Goal: Transaction & Acquisition: Purchase product/service

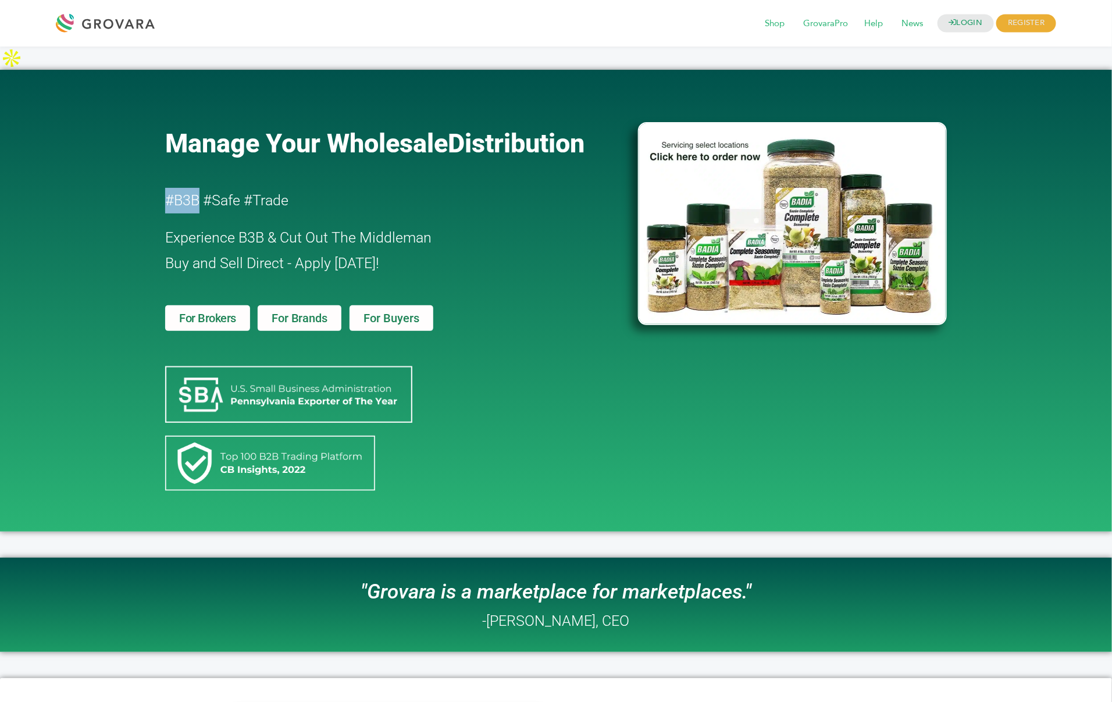
drag, startPoint x: 184, startPoint y: 176, endPoint x: 151, endPoint y: 176, distance: 33.7
click at [151, 176] on div "Manage Your Wholesale Distribution #B3B #Safe #Trade Experience B3B & Cut Out T…" at bounding box center [556, 301] width 1112 height 462
click at [962, 22] on link "LOGIN" at bounding box center [966, 24] width 57 height 18
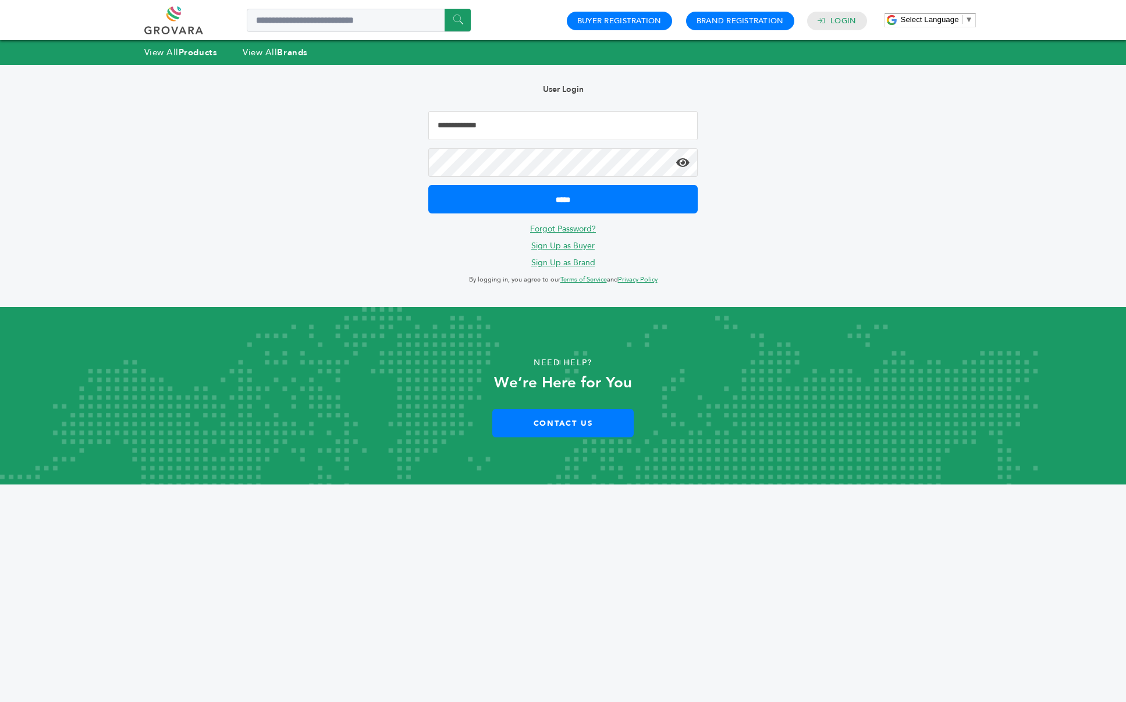
click at [497, 126] on input "Email Address" at bounding box center [563, 125] width 270 height 29
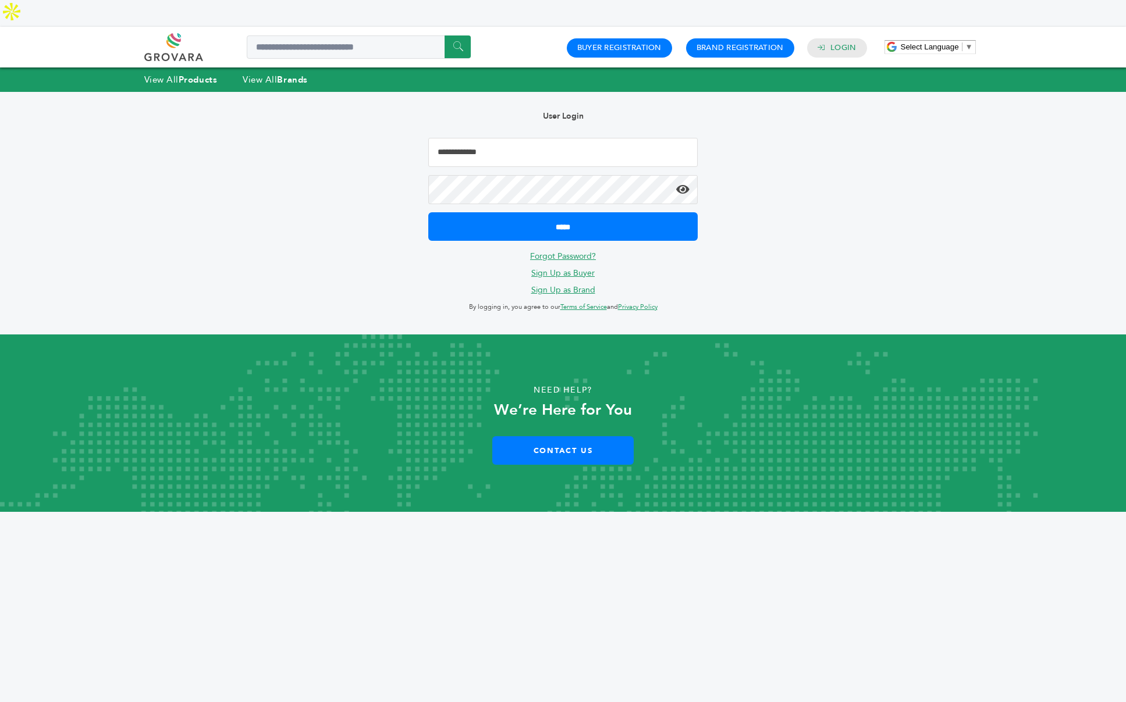
type input "**********"
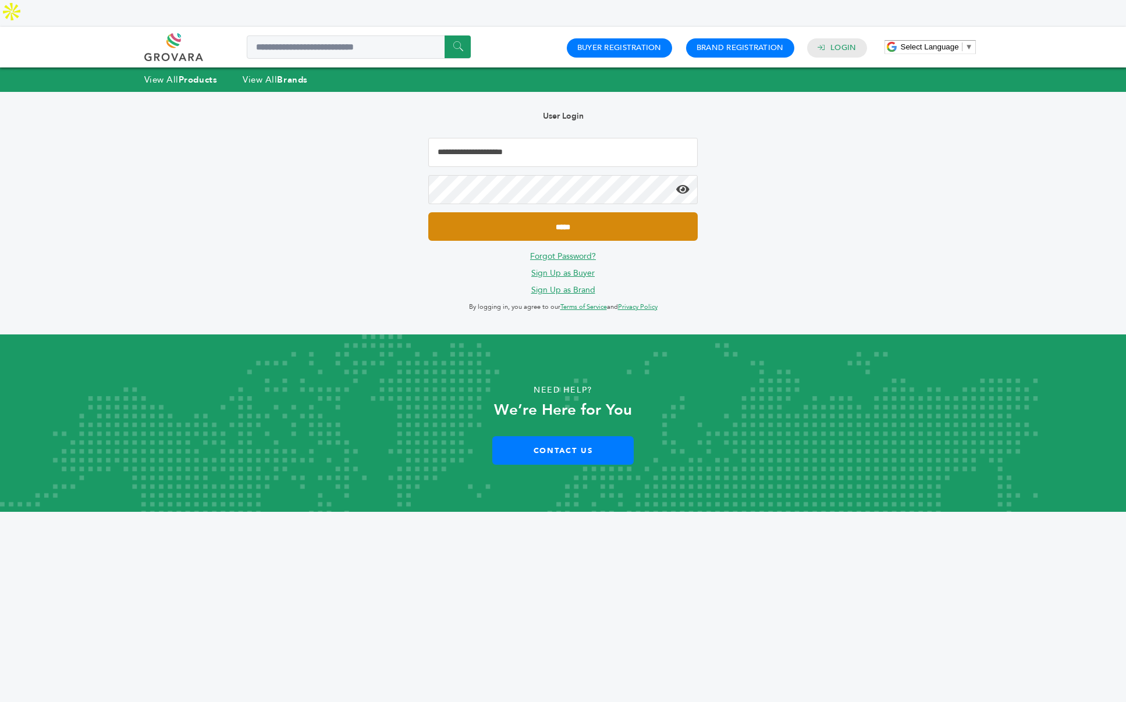
click at [533, 212] on input "*****" at bounding box center [563, 226] width 270 height 29
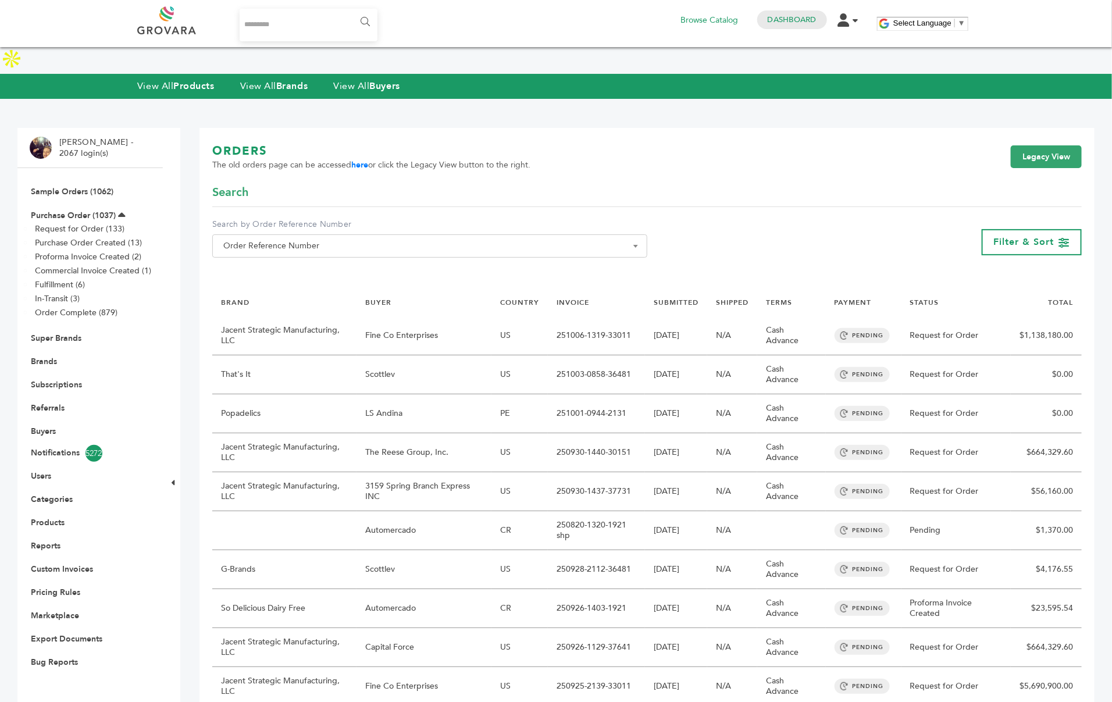
click at [262, 18] on input "Search..." at bounding box center [309, 25] width 138 height 33
type input "********"
click at [351, 10] on input "******" at bounding box center [364, 21] width 26 height 23
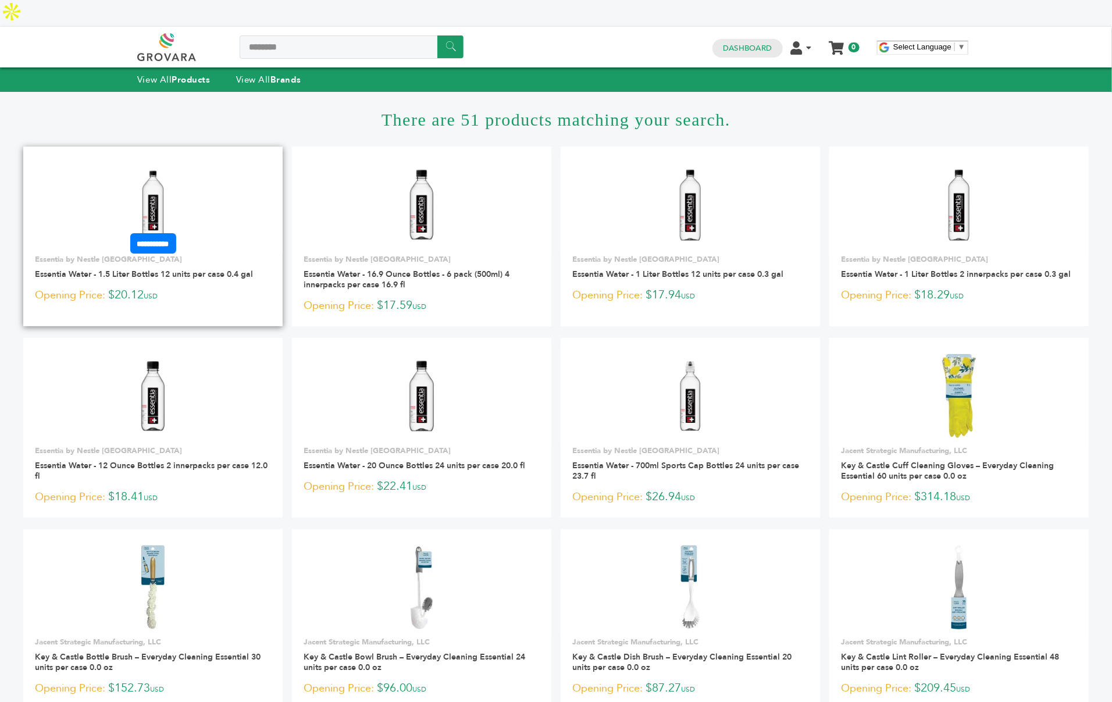
click at [144, 172] on img at bounding box center [153, 205] width 84 height 84
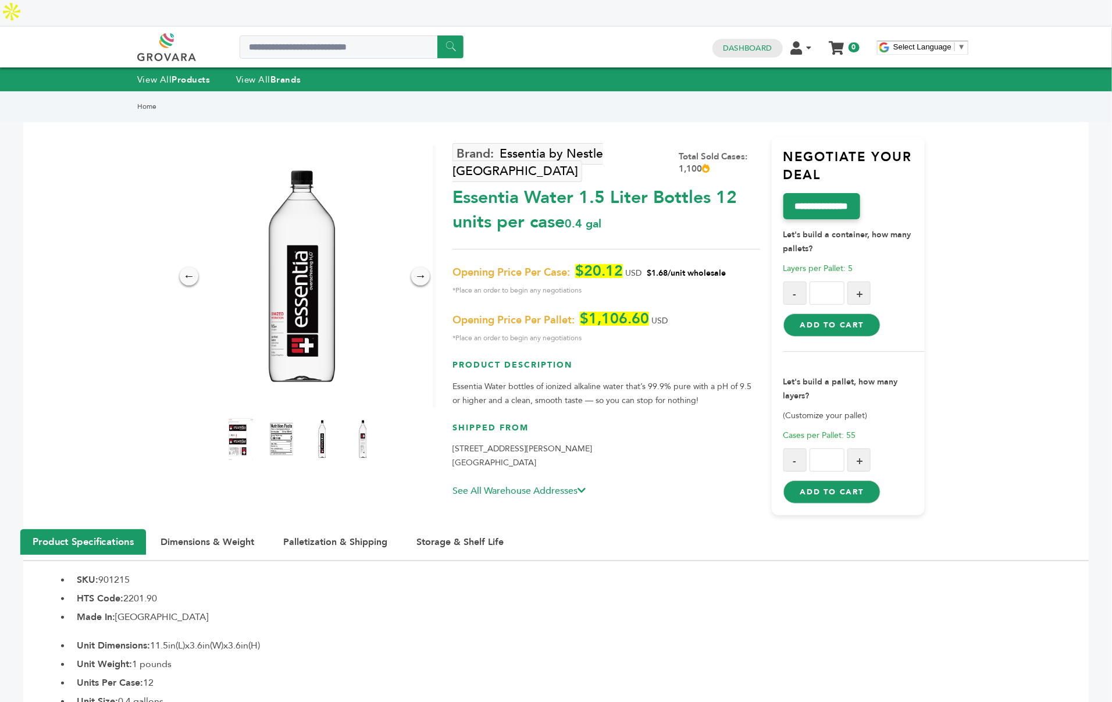
drag, startPoint x: 742, startPoint y: 227, endPoint x: 456, endPoint y: 230, distance: 286.3
click at [456, 264] on p "Opening Price Per Case: $20.12 USD $1.68/unit wholesale *Place an order to begi…" at bounding box center [606, 280] width 307 height 33
click at [858, 449] on button "+" at bounding box center [859, 460] width 23 height 23
type input "*"
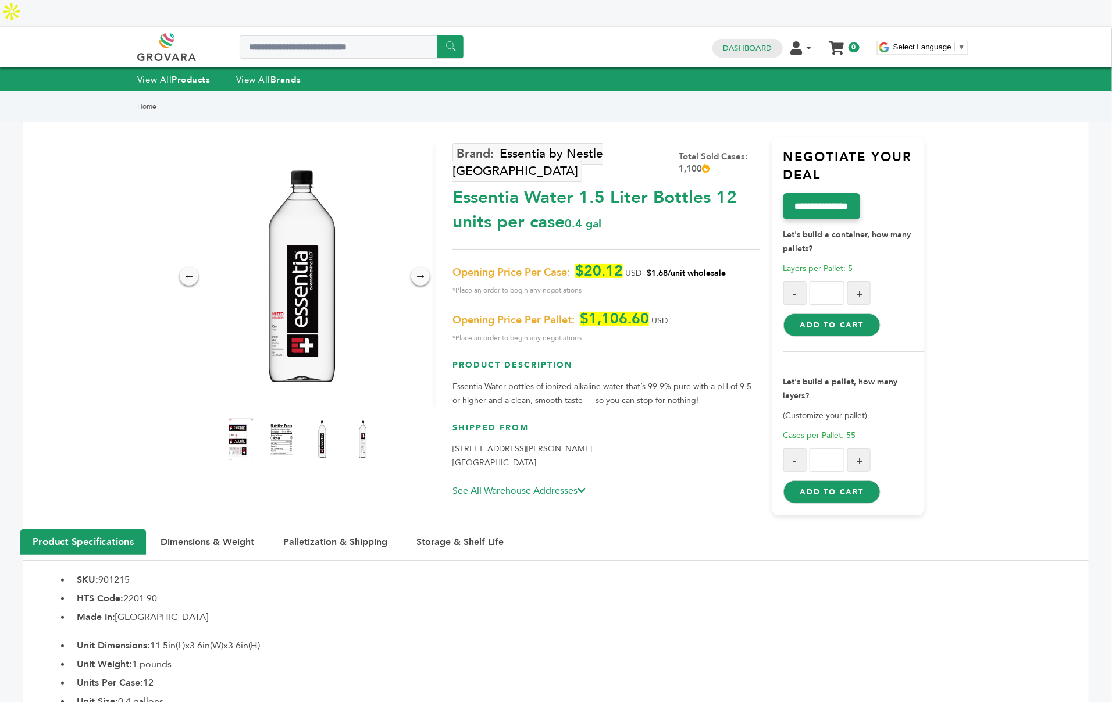
click at [837, 481] on button "Add to Cart" at bounding box center [832, 492] width 97 height 23
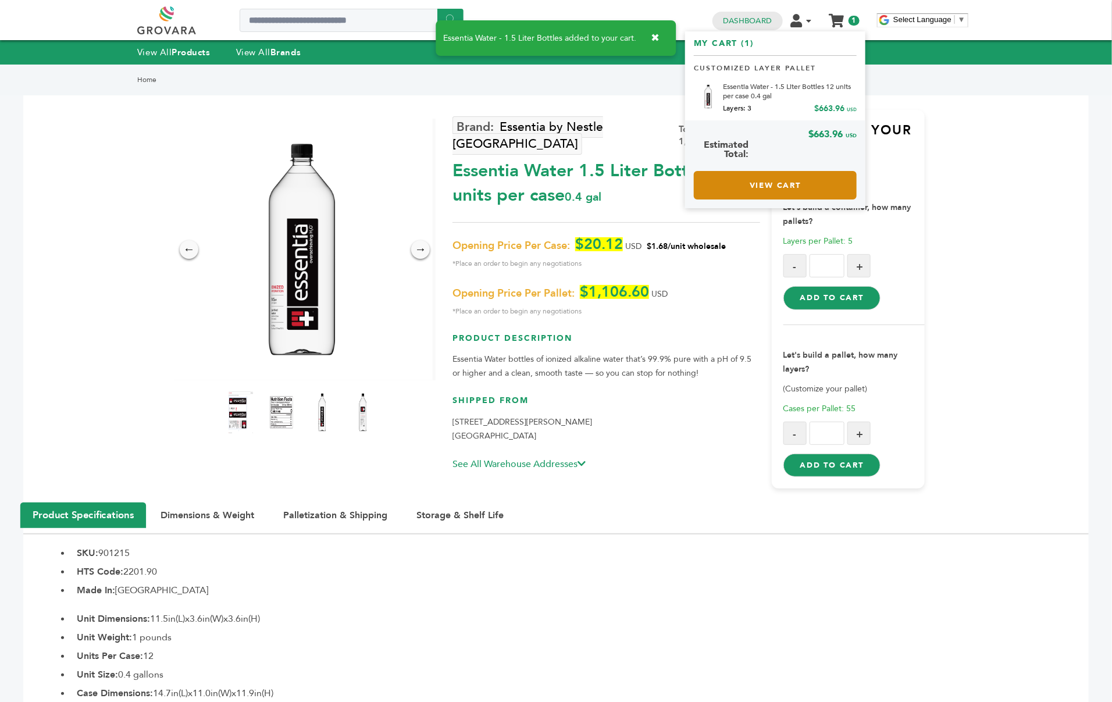
click at [746, 198] on link "View Cart" at bounding box center [775, 185] width 163 height 29
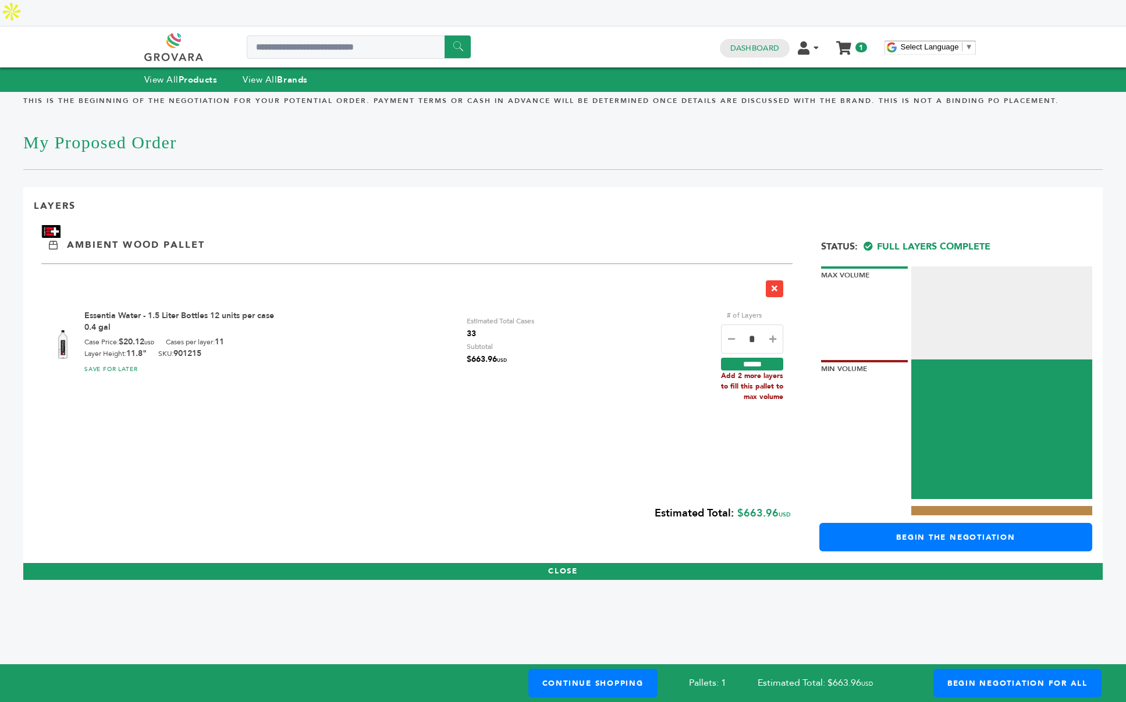
drag, startPoint x: 183, startPoint y: 127, endPoint x: -11, endPoint y: 127, distance: 193.7
click at [0, 127] on html "****** 1 1 Dashboard Edit Account Order Management Sign Out My Cart My Cart (1)…" at bounding box center [563, 351] width 1126 height 702
drag, startPoint x: 215, startPoint y: 222, endPoint x: 70, endPoint y: 224, distance: 144.3
click at [70, 224] on div "Layers Ambient Wood Pallet # of Layers Subtotal Essentia Water - 1.5 Liter Bott…" at bounding box center [562, 383] width 1079 height 393
click at [144, 265] on div "Essentia Water - 1.5 Liter Bottles 12 units per case 0.4 gal Case Price: $20.12…" at bounding box center [416, 339] width 751 height 151
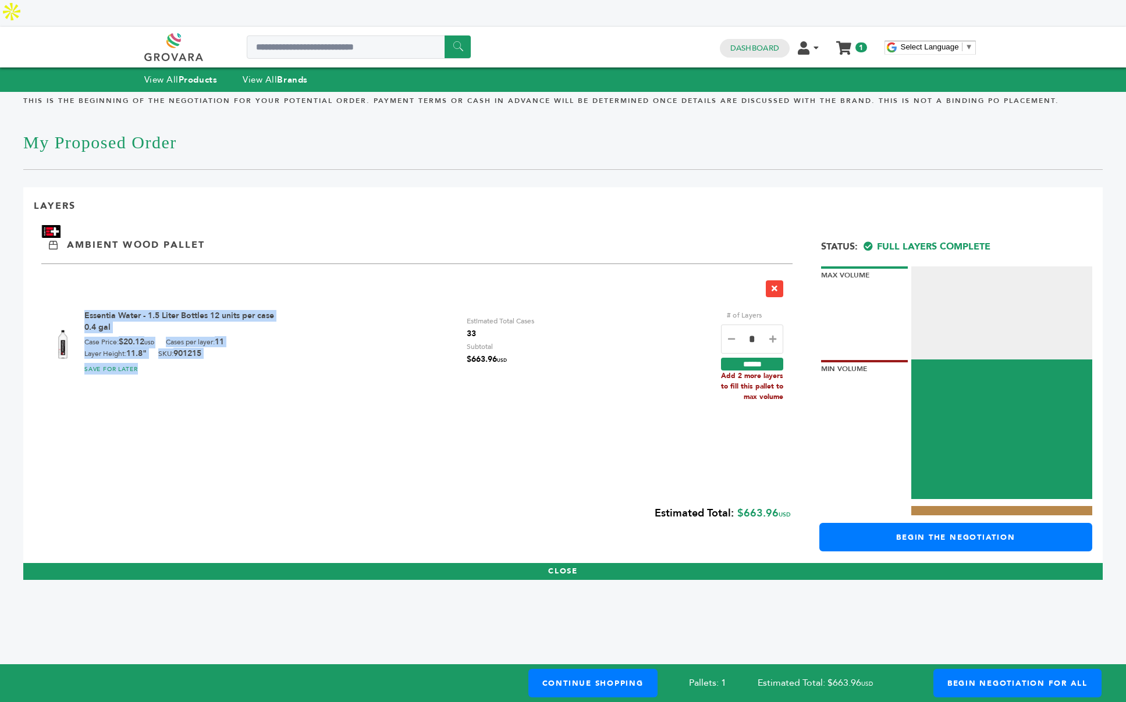
drag, startPoint x: 221, startPoint y: 347, endPoint x: 86, endPoint y: 287, distance: 148.2
click at [85, 310] on div "Essentia Water - 1.5 Liter Bottles 12 units per case 0.4 gal Case Price: $20.12…" at bounding box center [181, 344] width 195 height 69
click at [389, 307] on div "Essentia Water - 1.5 Liter Bottles 12 units per case 0.4 gal Case Price: $20.12…" at bounding box center [416, 339] width 751 height 151
click at [771, 335] on icon at bounding box center [772, 339] width 7 height 8
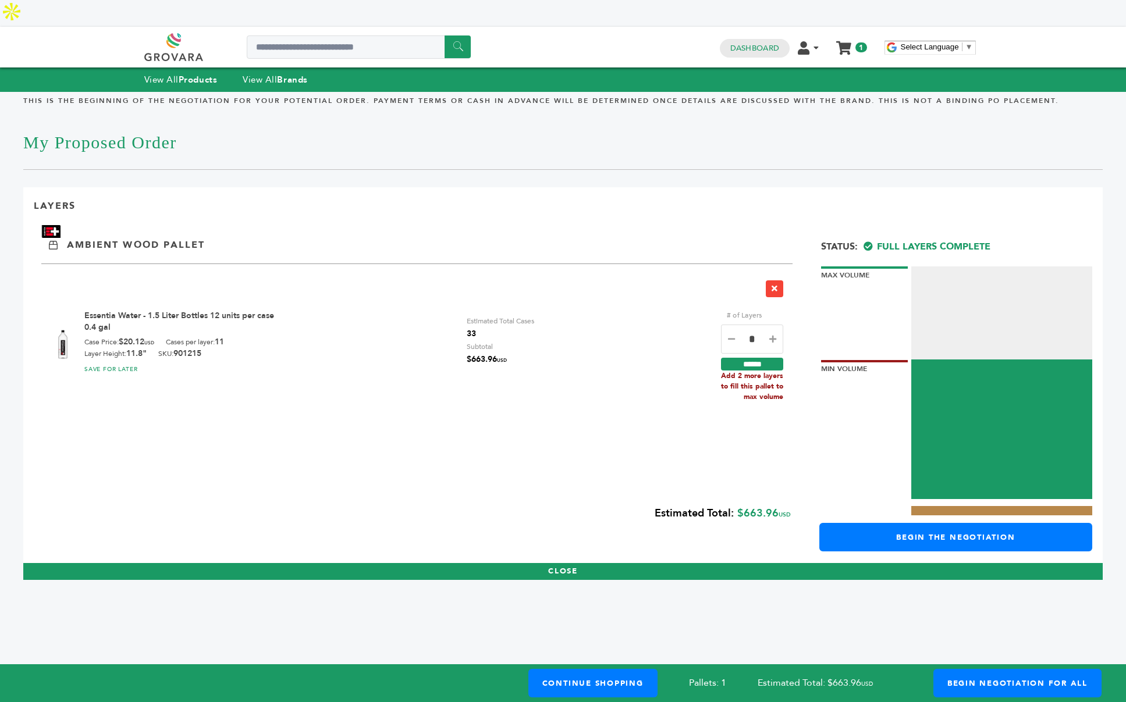
type input "*"
click at [760, 358] on input "******" at bounding box center [752, 364] width 62 height 13
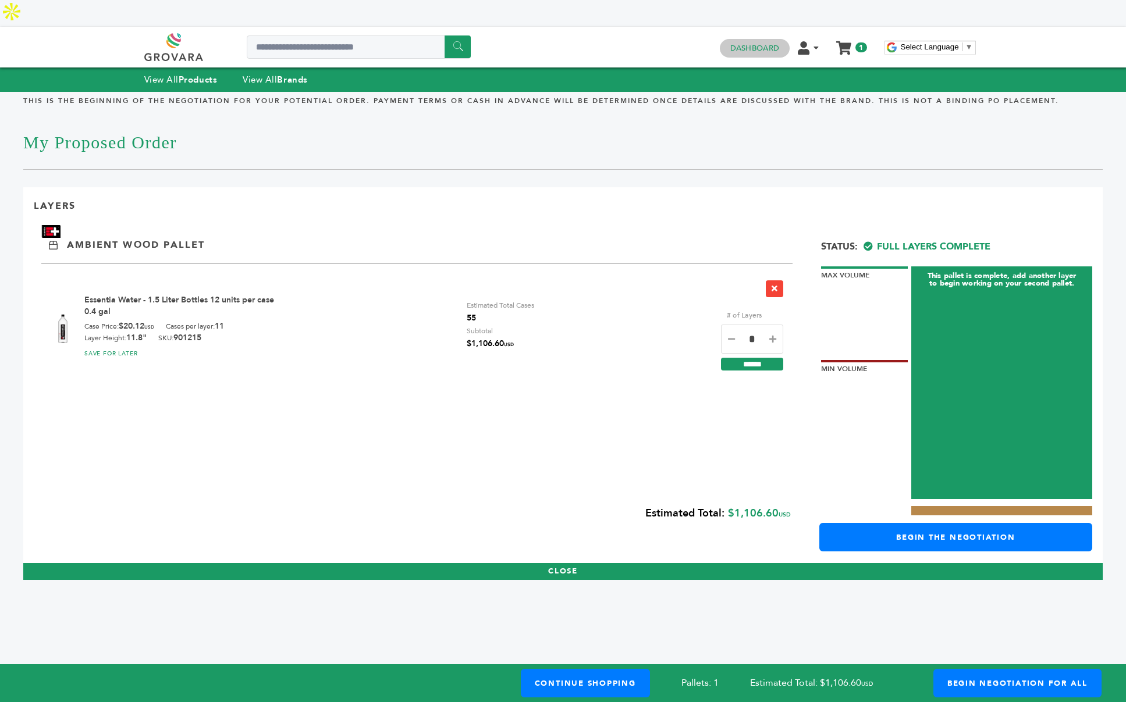
click at [749, 43] on link "Dashboard" at bounding box center [754, 48] width 49 height 10
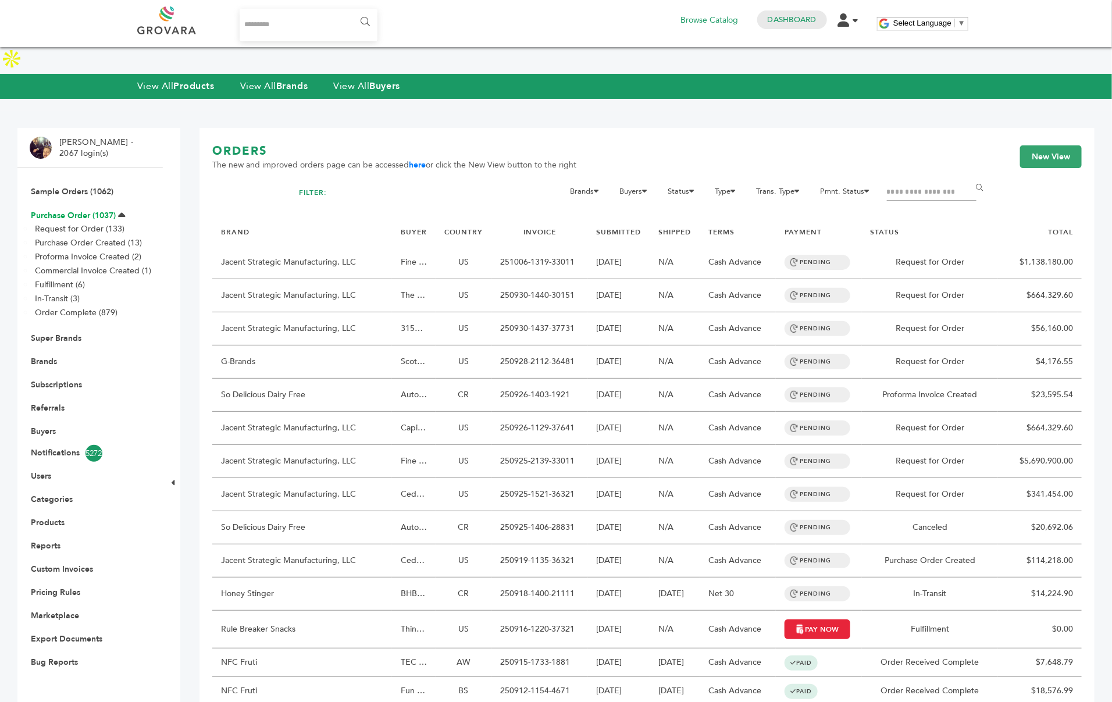
click at [82, 210] on link "Purchase Order (1037)" at bounding box center [73, 215] width 85 height 11
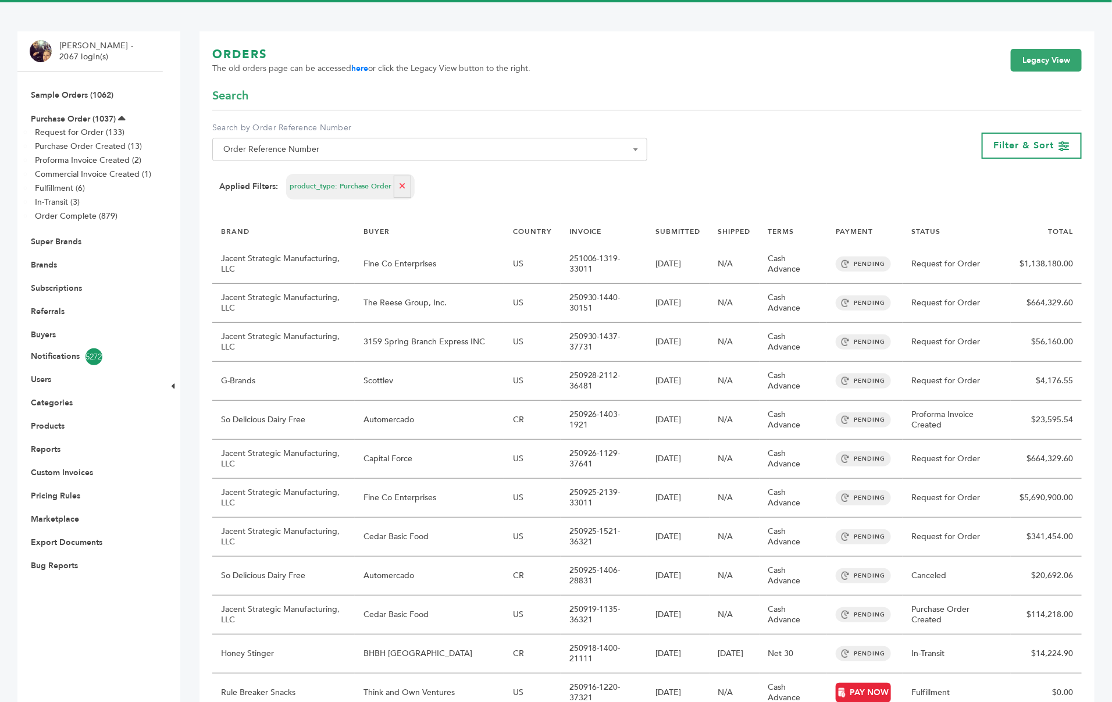
scroll to position [99, 0]
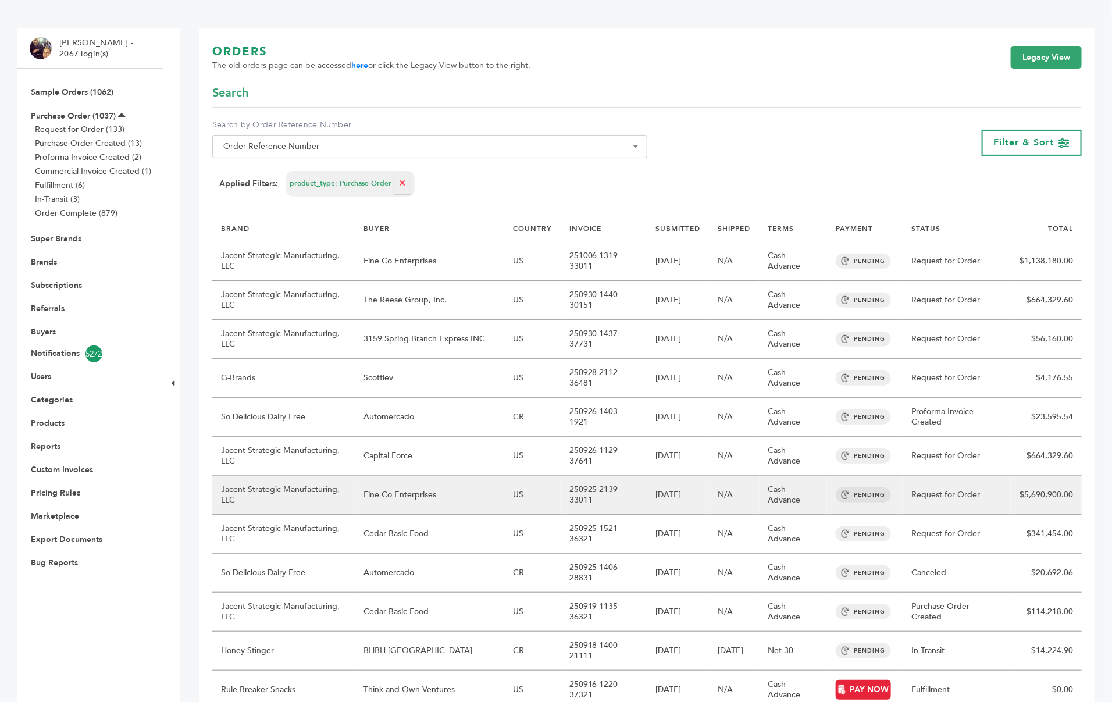
click at [464, 476] on td "Fine Co Enterprises" at bounding box center [430, 495] width 150 height 39
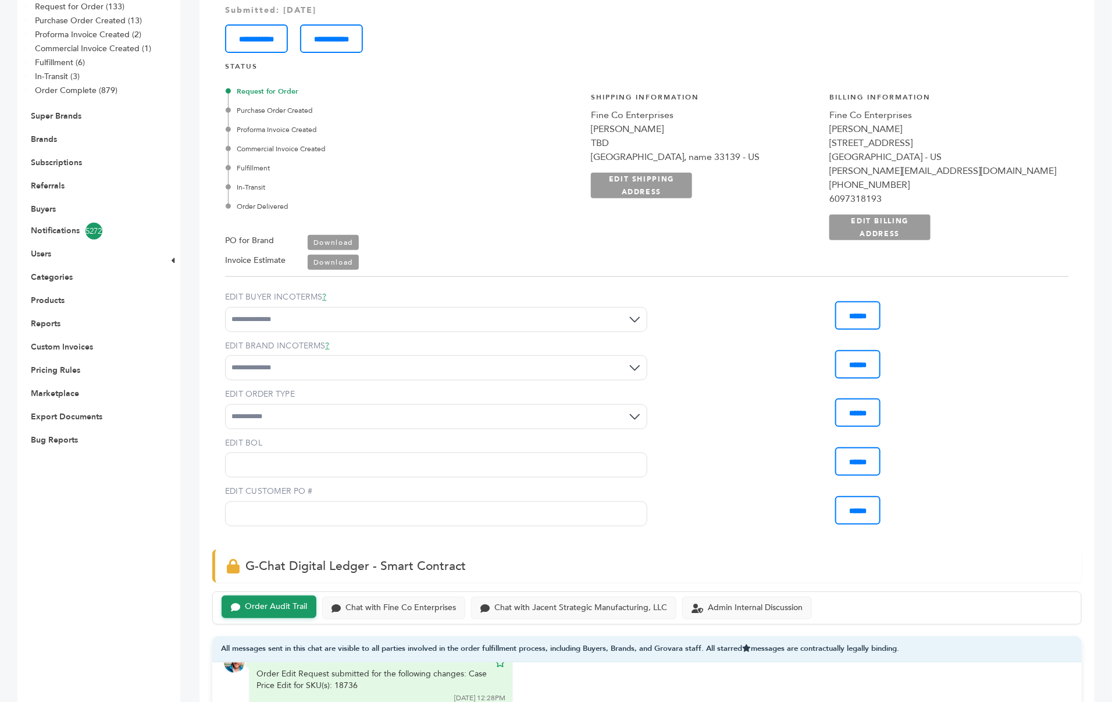
scroll to position [209, 0]
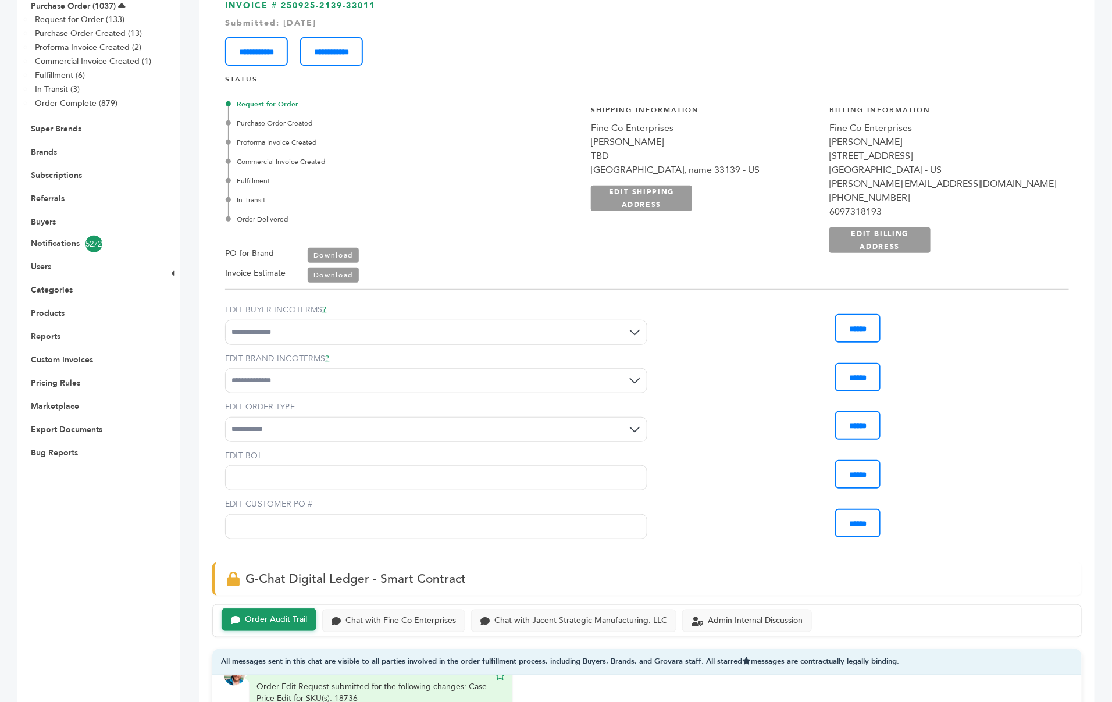
drag, startPoint x: 284, startPoint y: 189, endPoint x: 224, endPoint y: 69, distance: 134.3
click at [224, 69] on div "**********" at bounding box center [647, 274] width 870 height 578
click at [375, 156] on div "Commercial Invoice Created" at bounding box center [374, 161] width 293 height 10
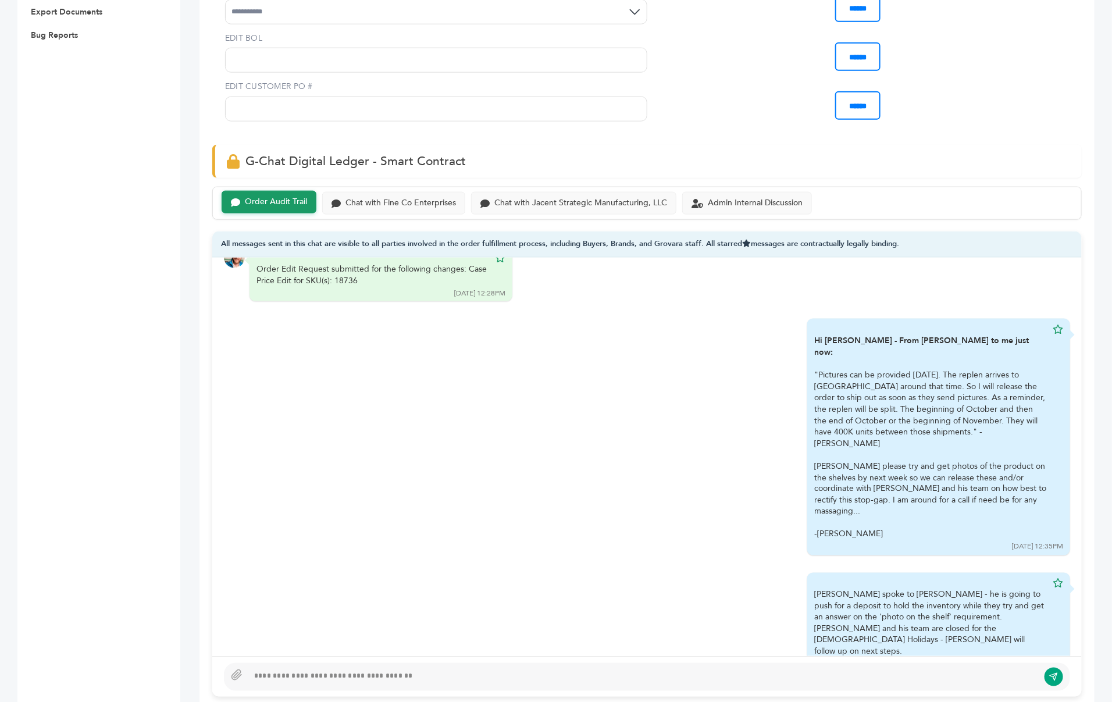
scroll to position [636, 0]
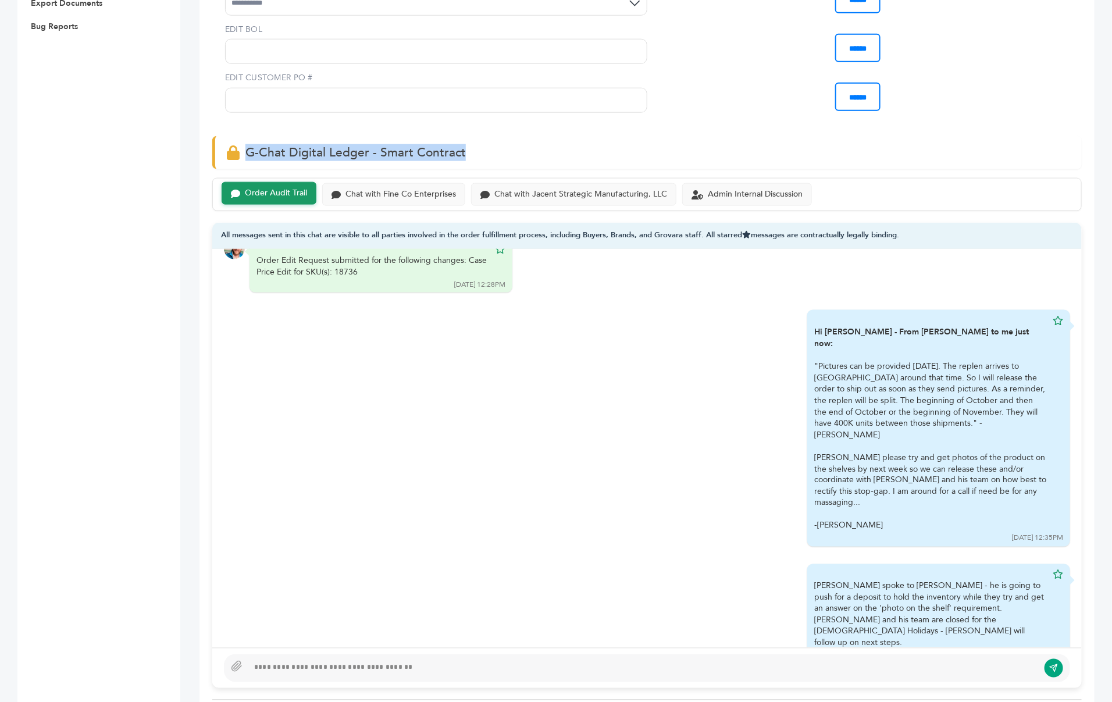
drag, startPoint x: 470, startPoint y: 124, endPoint x: 235, endPoint y: 120, distance: 235.1
click at [235, 136] on div "G-Chat Digital Ledger - Smart Contract" at bounding box center [647, 152] width 870 height 33
click at [382, 188] on div "Chat with Fine Co Enterprises" at bounding box center [401, 193] width 111 height 10
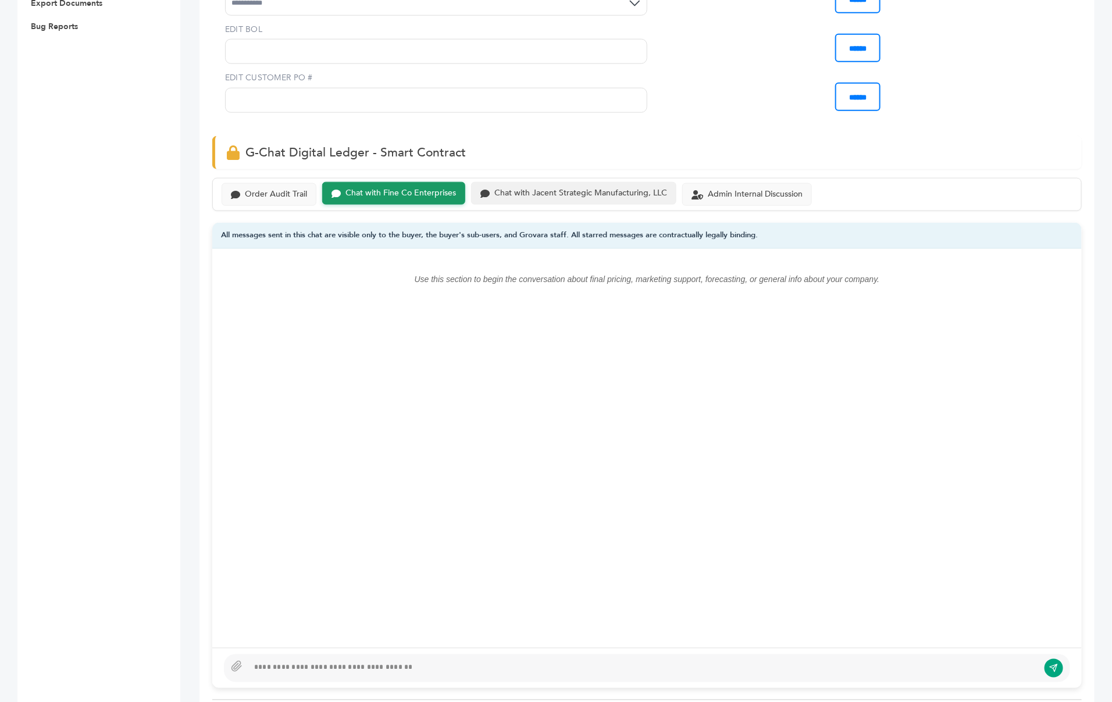
click at [540, 182] on div "Chat with Jacent Strategic Manufacturing, LLC" at bounding box center [573, 193] width 205 height 23
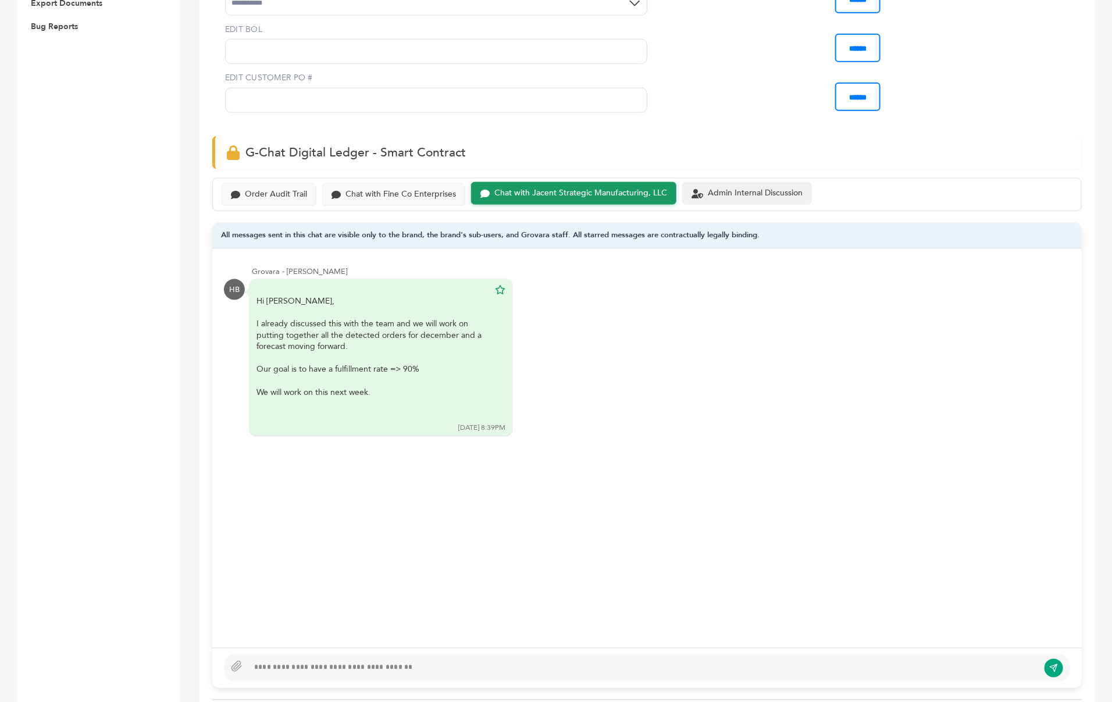
click at [746, 188] on div "Admin Internal Discussion" at bounding box center [755, 193] width 95 height 10
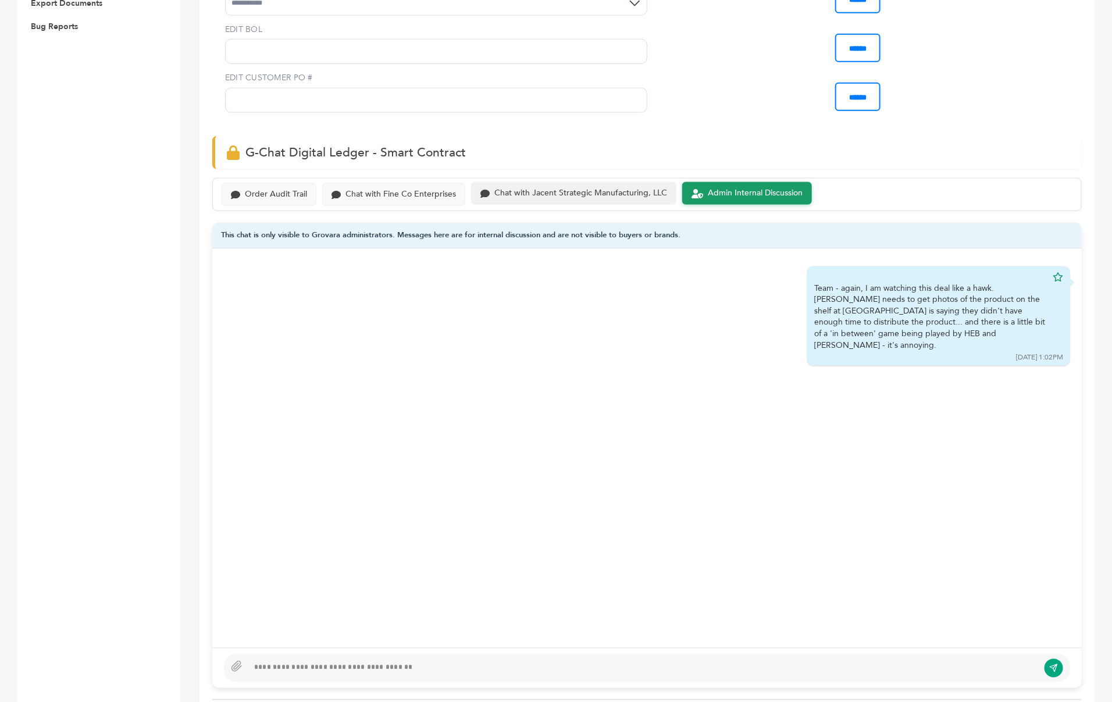
click at [621, 188] on div "Chat with Jacent Strategic Manufacturing, LLC" at bounding box center [581, 193] width 173 height 10
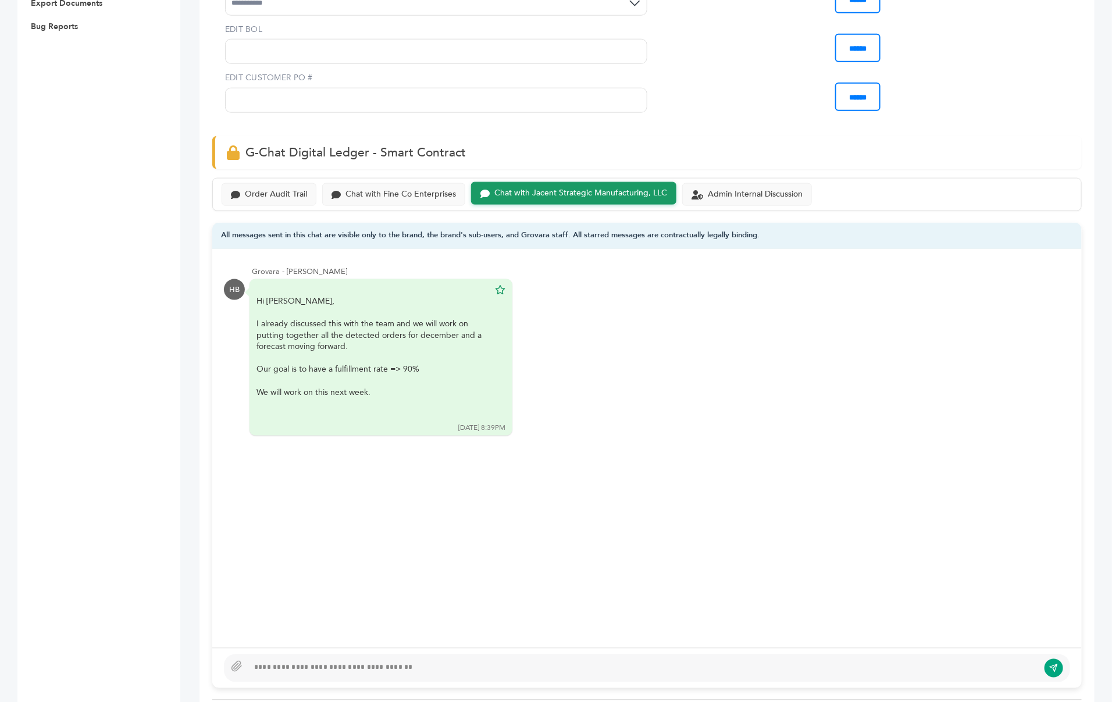
click at [389, 178] on div "Order Audit Trail Chat with Fine Co Enterprises Chat with Jacent Strategic Manu…" at bounding box center [647, 194] width 870 height 33
click at [364, 182] on div "Chat with Fine Co Enterprises" at bounding box center [393, 193] width 143 height 23
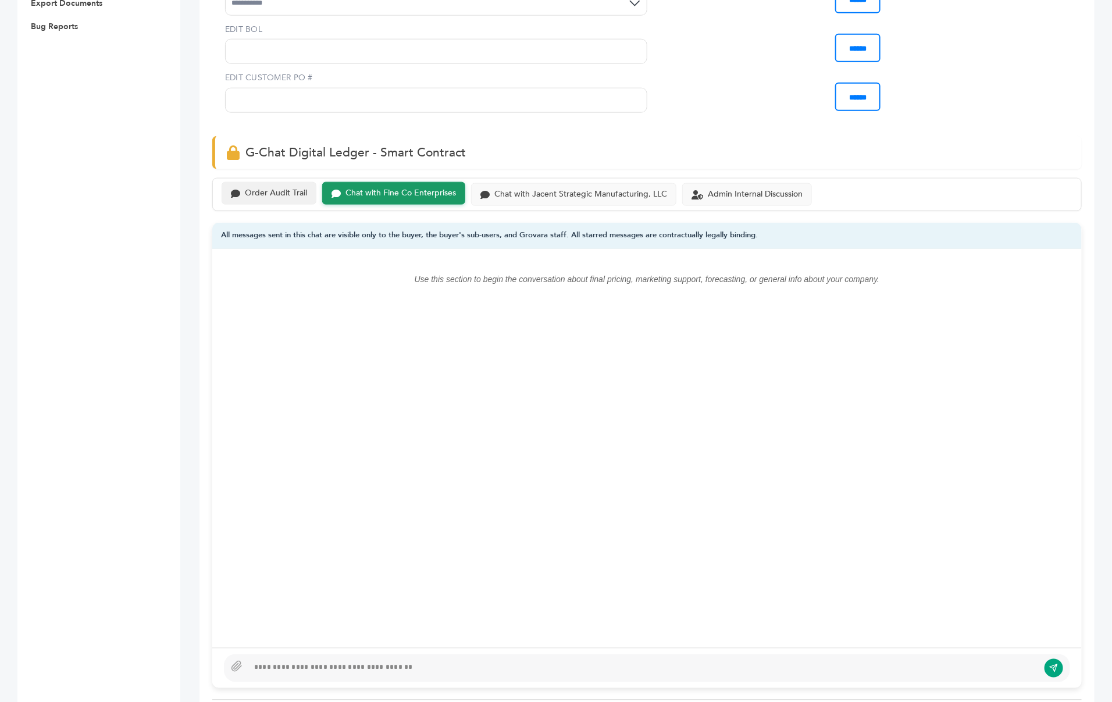
click at [272, 188] on div "Order Audit Trail" at bounding box center [276, 193] width 62 height 10
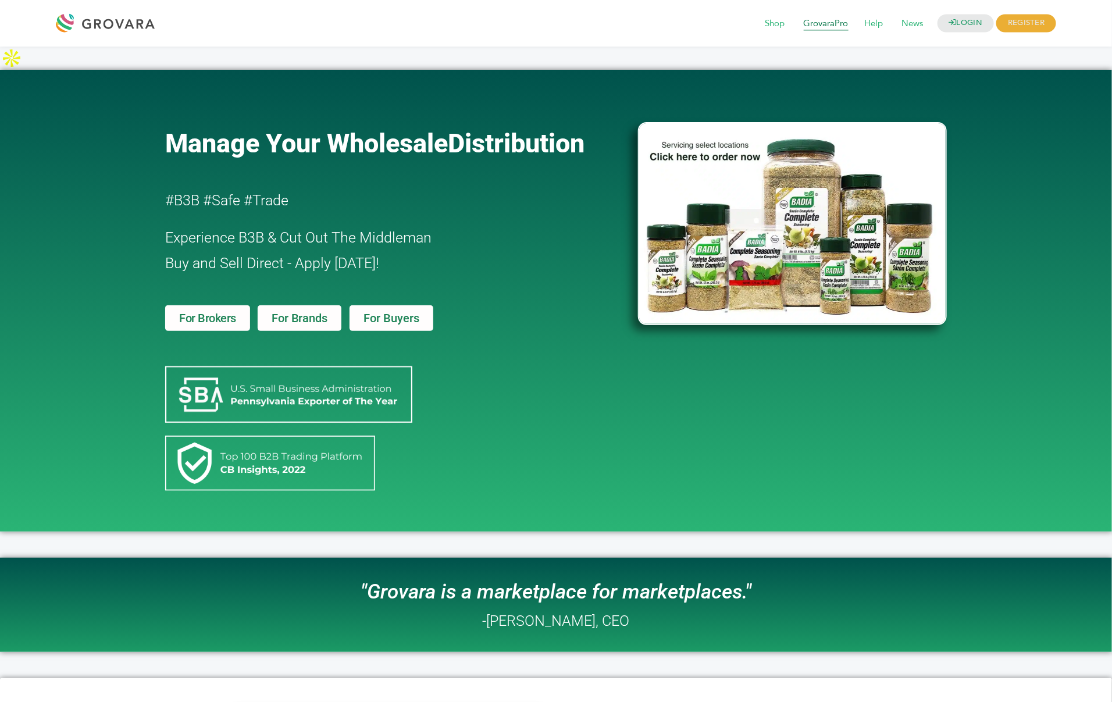
click at [834, 26] on span "GrovaraPro" at bounding box center [826, 24] width 61 height 22
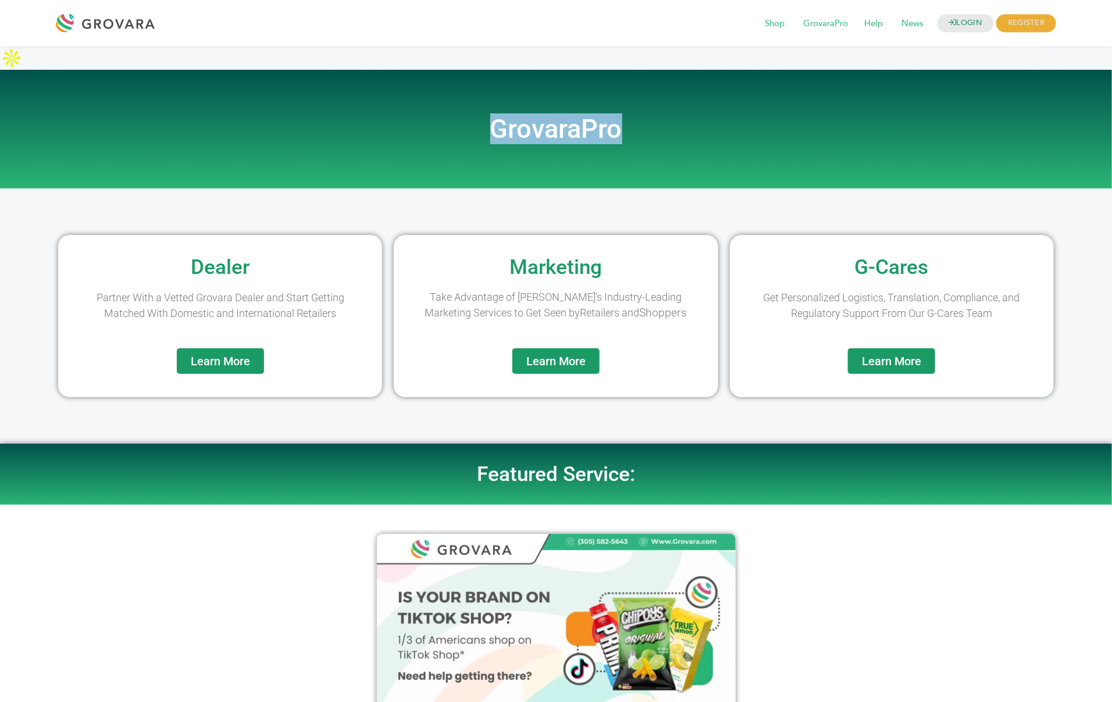
drag, startPoint x: 639, startPoint y: 106, endPoint x: 497, endPoint y: 114, distance: 142.7
click at [497, 116] on h2 "GrovaraPro" at bounding box center [556, 129] width 663 height 26
click at [388, 154] on div at bounding box center [556, 168] width 663 height 29
click at [212, 355] on span "Learn More" at bounding box center [220, 361] width 59 height 12
click at [554, 355] on span "Learn More" at bounding box center [556, 361] width 59 height 12
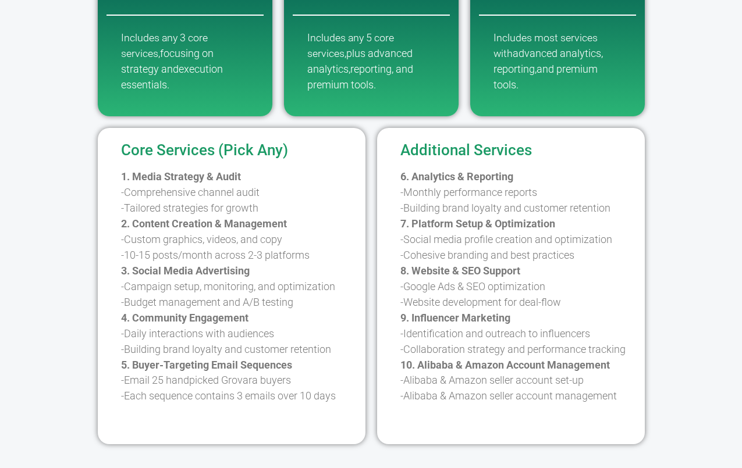
scroll to position [347, 0]
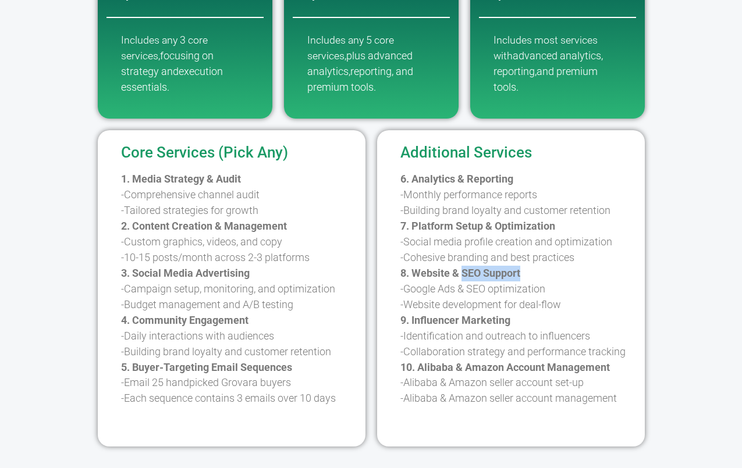
drag, startPoint x: 535, startPoint y: 256, endPoint x: 467, endPoint y: 258, distance: 68.7
click at [467, 258] on p "6. Analytics & Reporting -Monthly performance reports -Building brand loyalty a…" at bounding box center [519, 290] width 239 height 236
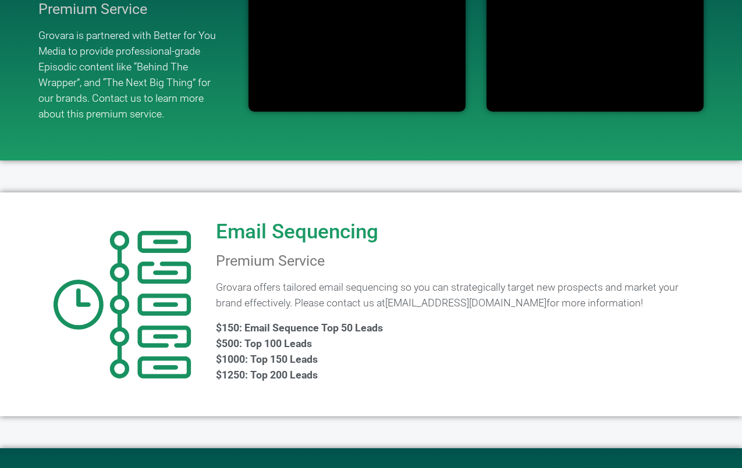
scroll to position [895, 0]
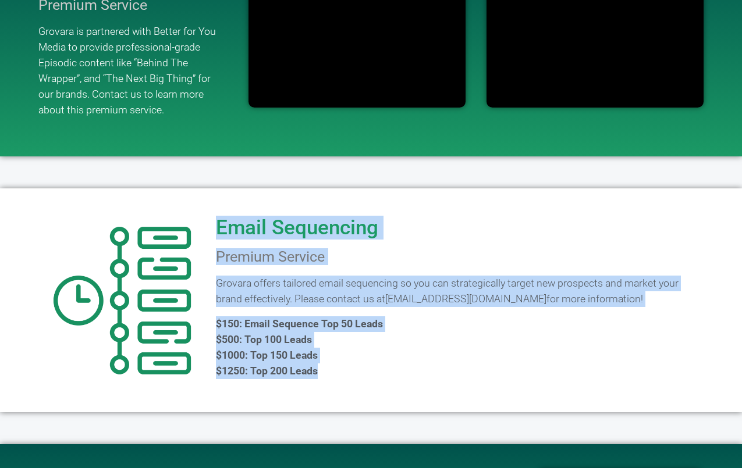
drag, startPoint x: 336, startPoint y: 354, endPoint x: 217, endPoint y: 204, distance: 191.7
click at [217, 204] on div "Email Sequencing Premium Service Grovara offers tailored email sequencing so yo…" at bounding box center [458, 300] width 497 height 212
click at [382, 247] on div "Email Sequencing Premium Service Grovara offers tailored email sequencing so yo…" at bounding box center [458, 300] width 497 height 212
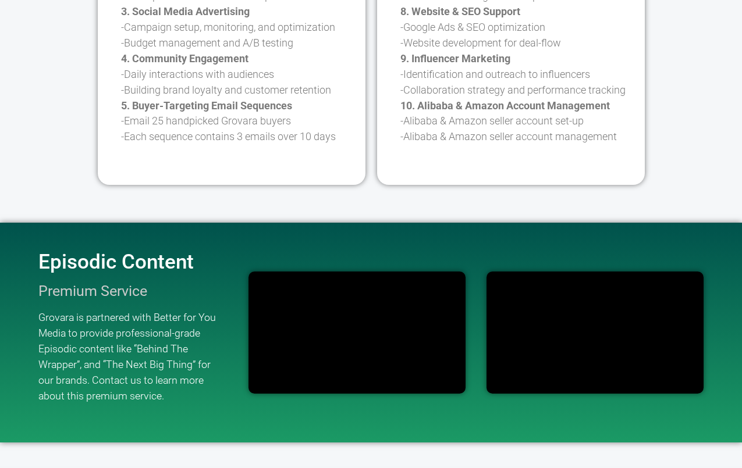
scroll to position [0, 0]
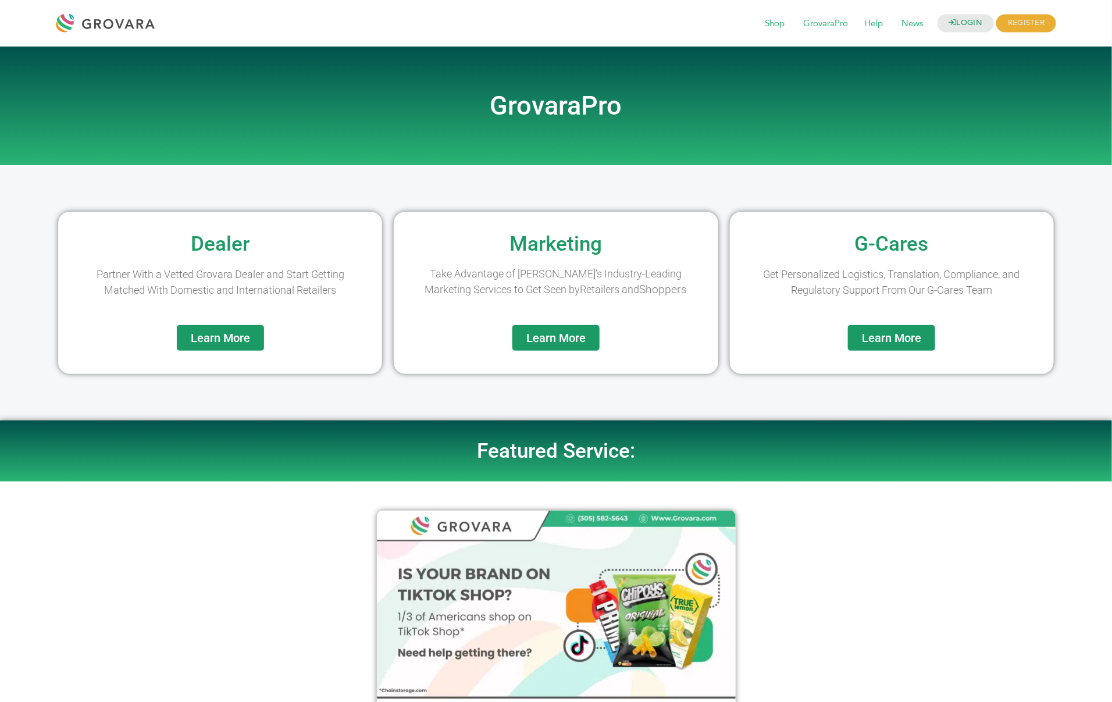
click at [913, 337] on span "Learn More" at bounding box center [891, 338] width 59 height 12
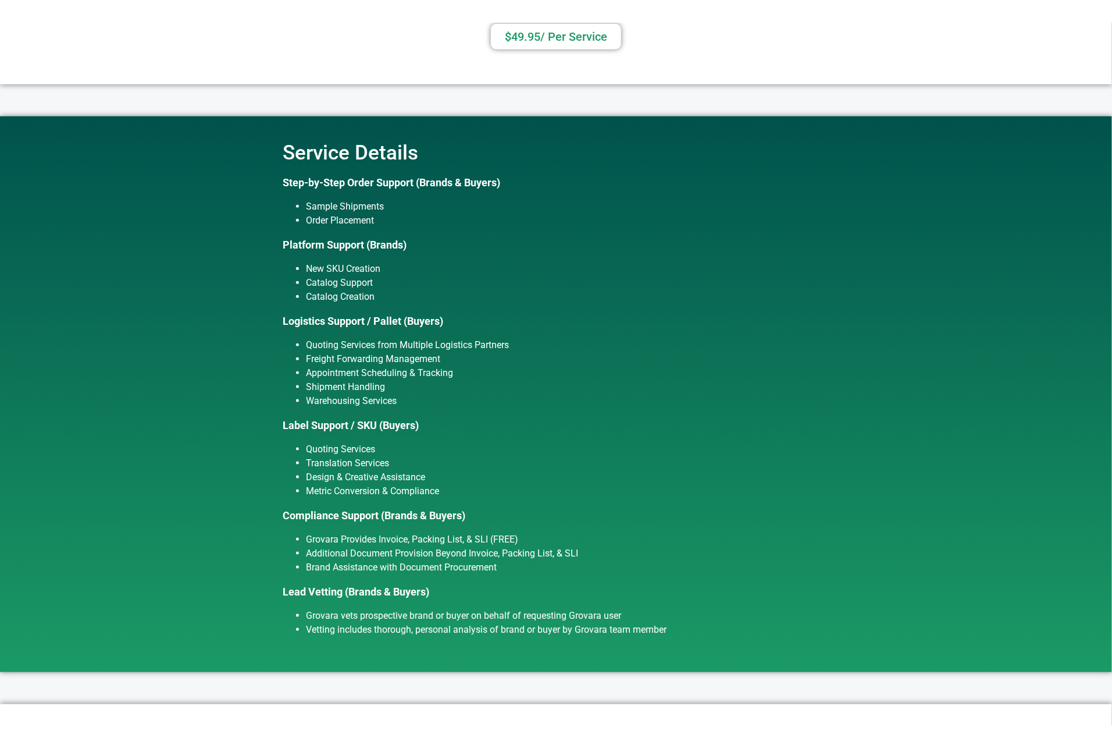
scroll to position [498, 0]
